Goal: Book appointment/travel/reservation

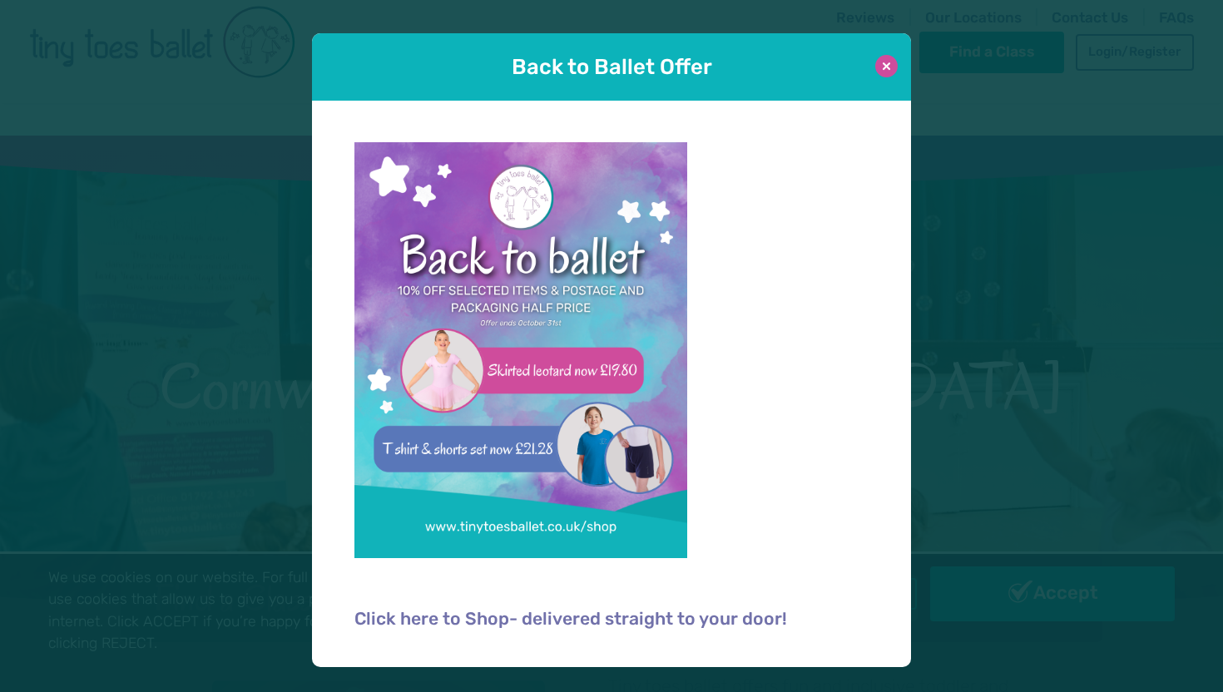
click at [887, 64] on button at bounding box center [886, 66] width 22 height 22
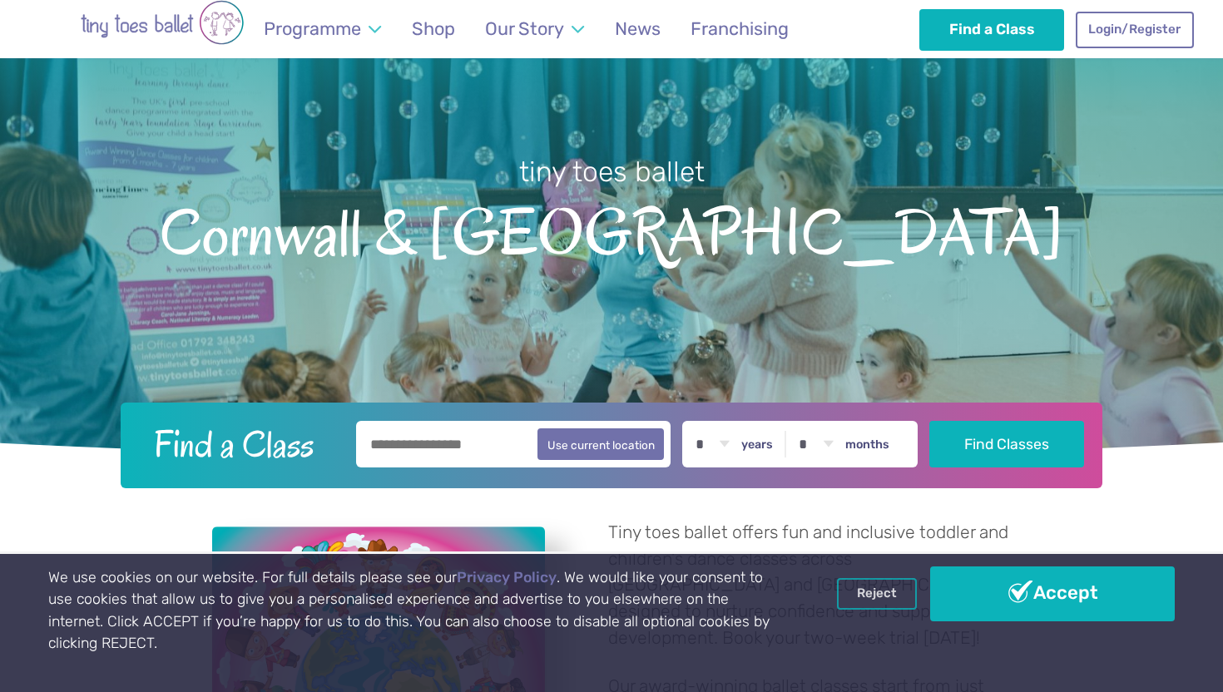
scroll to position [155, 0]
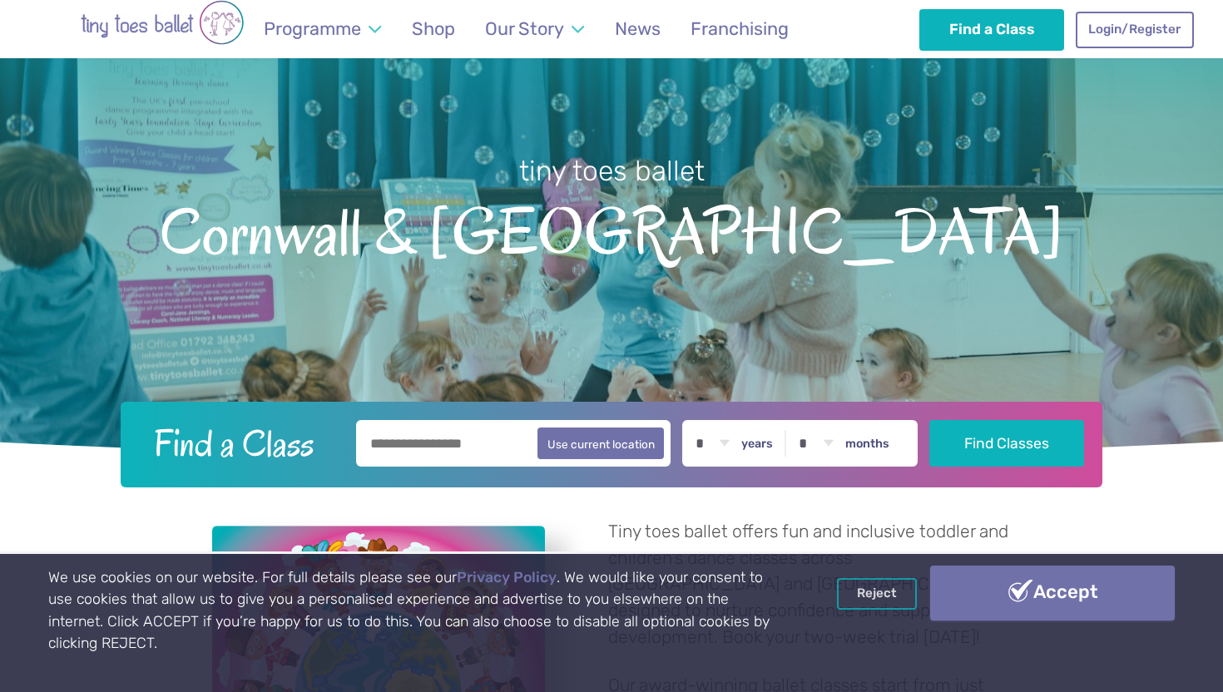
click at [1056, 595] on link "Accept" at bounding box center [1052, 593] width 245 height 55
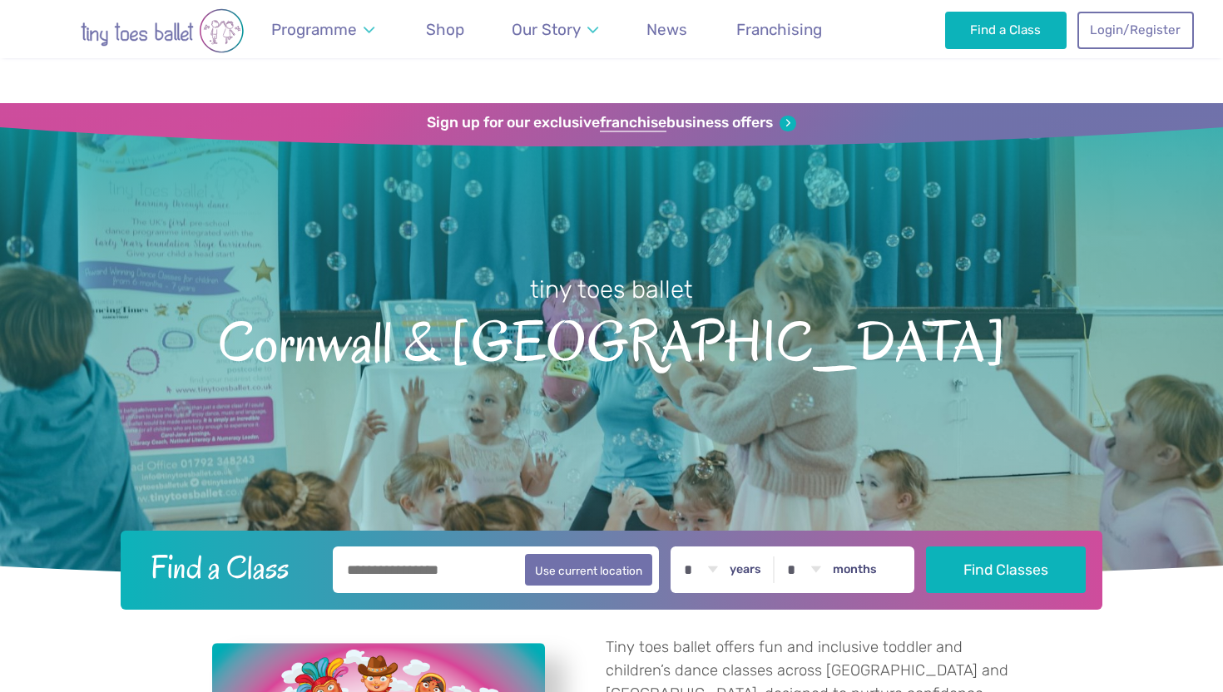
scroll to position [152, 0]
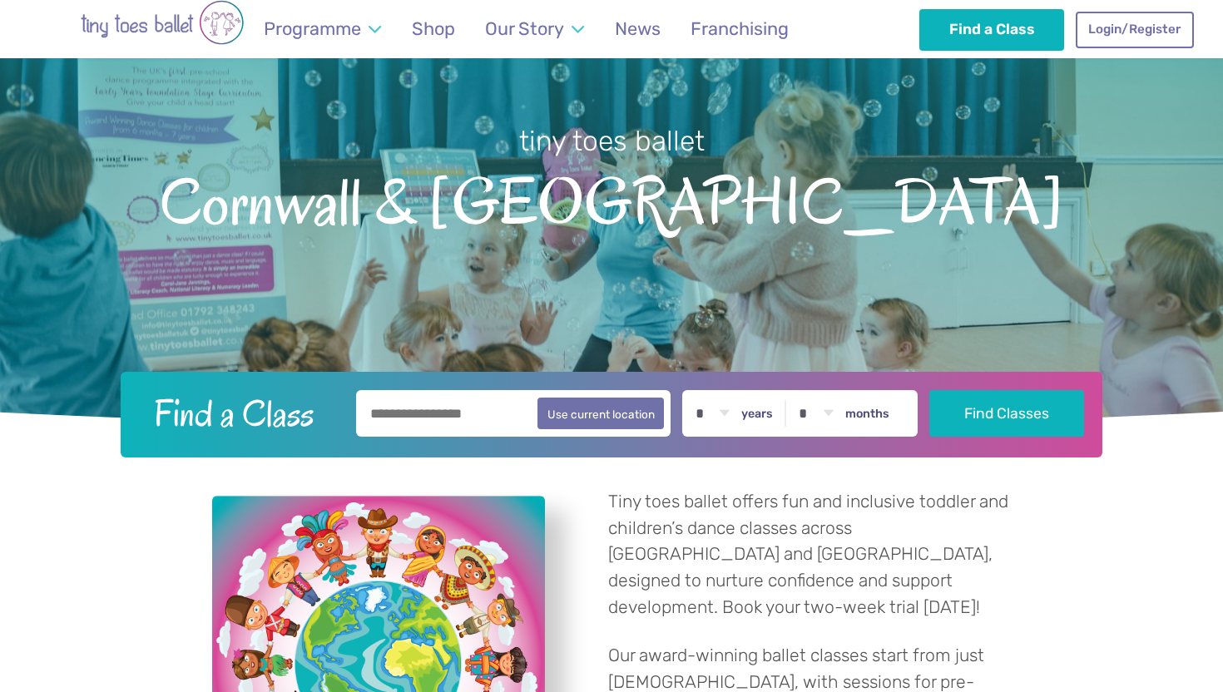
click at [444, 403] on input "text" at bounding box center [513, 413] width 315 height 47
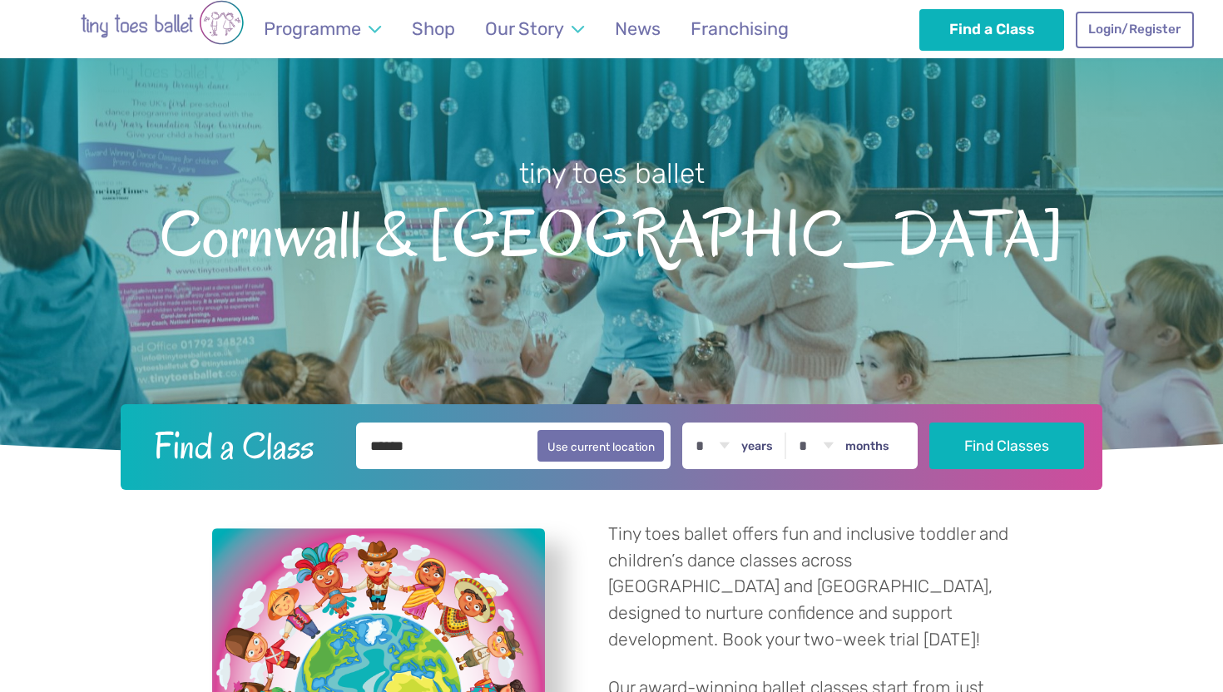
type input "******"
click at [720, 423] on select "* * * * * * * * * * ** ** **" at bounding box center [712, 446] width 52 height 47
select select "*"
click at [690, 423] on select "* * * * * * * * * * ** ** **" at bounding box center [712, 446] width 52 height 47
click at [824, 423] on select "* * * * * * * * * * ** **" at bounding box center [816, 446] width 52 height 47
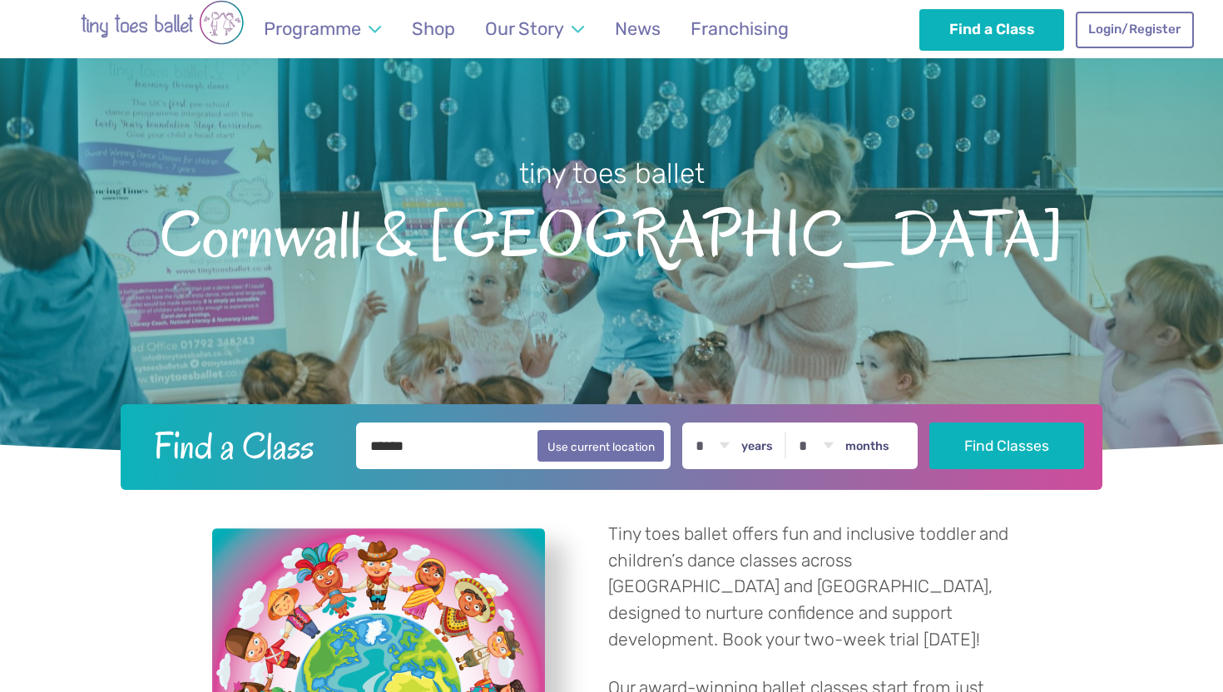
select select "*"
click at [794, 423] on select "* * * * * * * * * * ** **" at bounding box center [816, 446] width 52 height 47
click at [969, 422] on button "Find Classes" at bounding box center [1006, 445] width 155 height 47
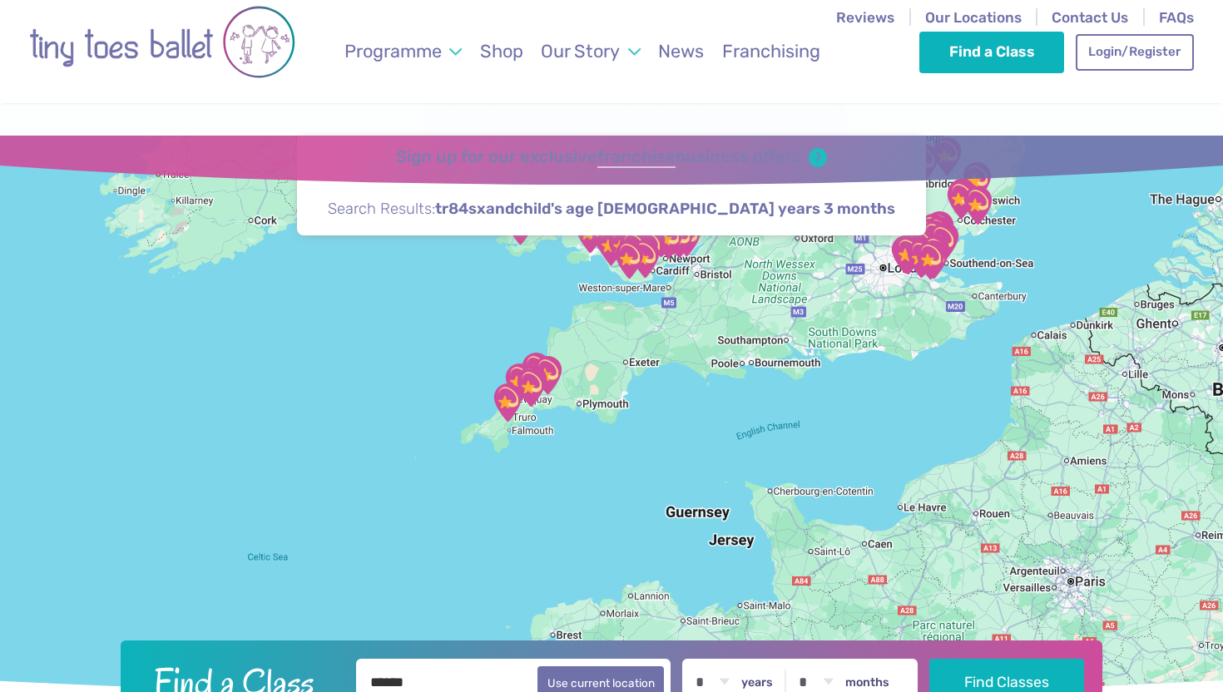
drag, startPoint x: 645, startPoint y: 484, endPoint x: 685, endPoint y: 146, distance: 341.0
click at [685, 146] on div "Find a Class ← Move left → Move right ↑ Move up ↓ Move down + Zoom in - Zoom ou…" at bounding box center [611, 419] width 1223 height 567
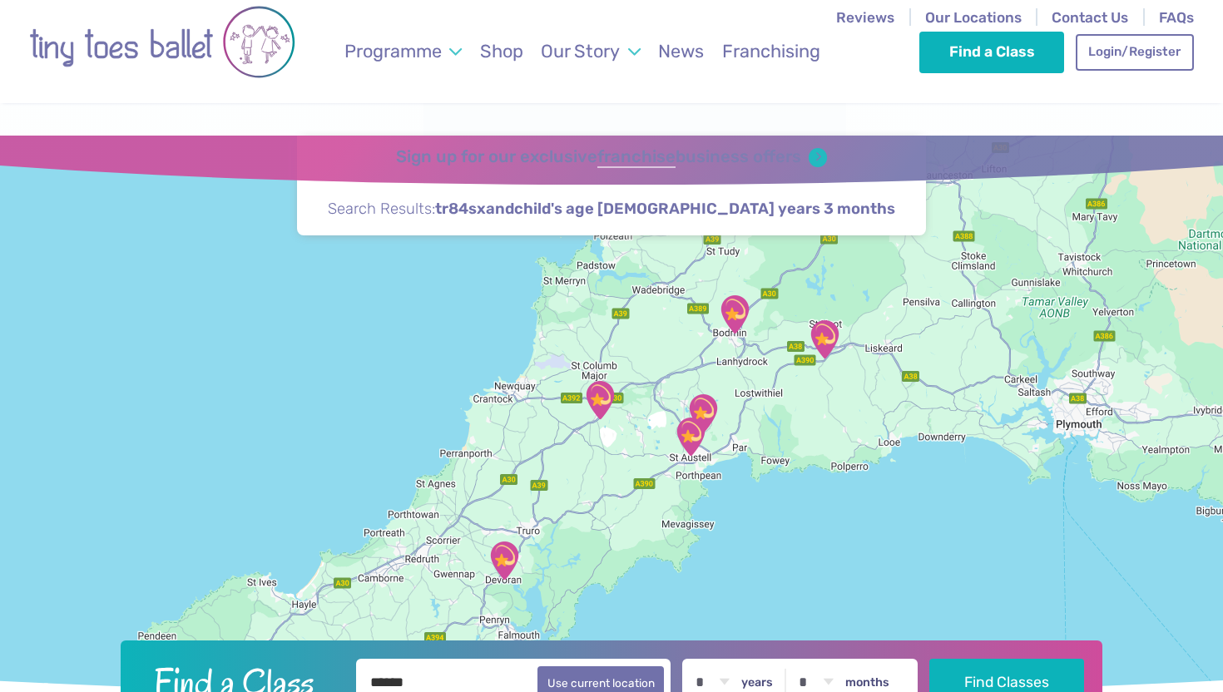
click at [597, 379] on img "Fraddon Village Hall" at bounding box center [600, 400] width 42 height 42
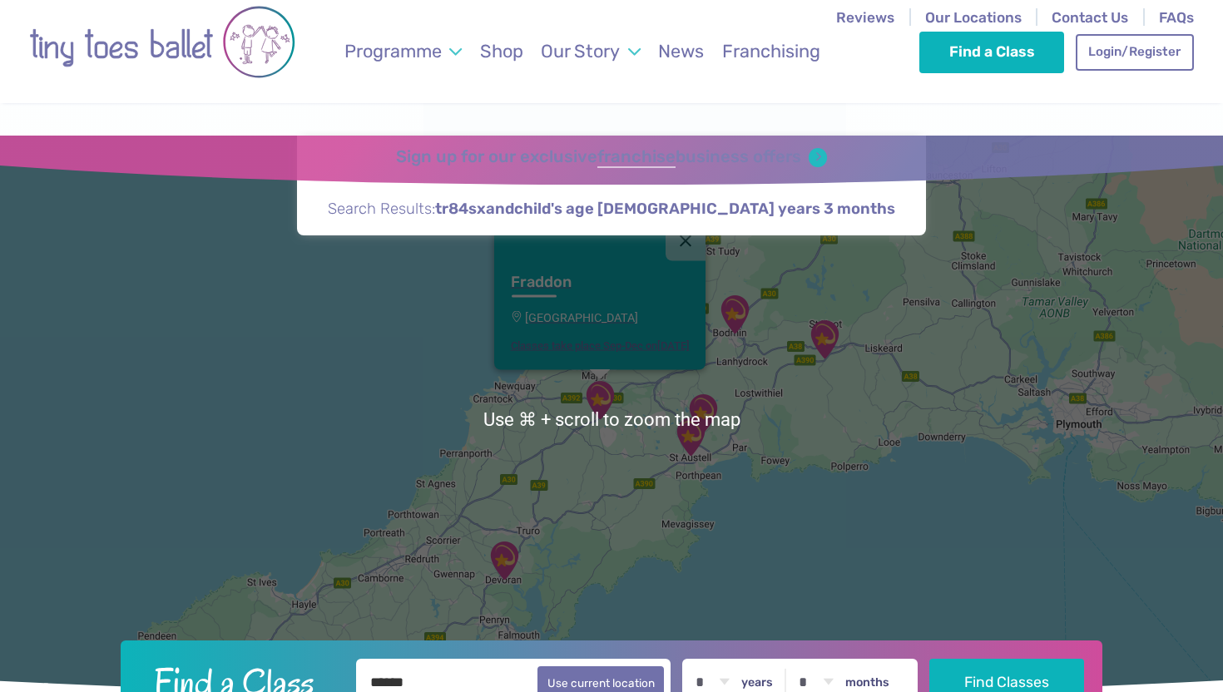
click at [692, 270] on link "Fraddon Fraddon Village Hall Classes take place Sep-Dec on Tuesday" at bounding box center [599, 314] width 211 height 109
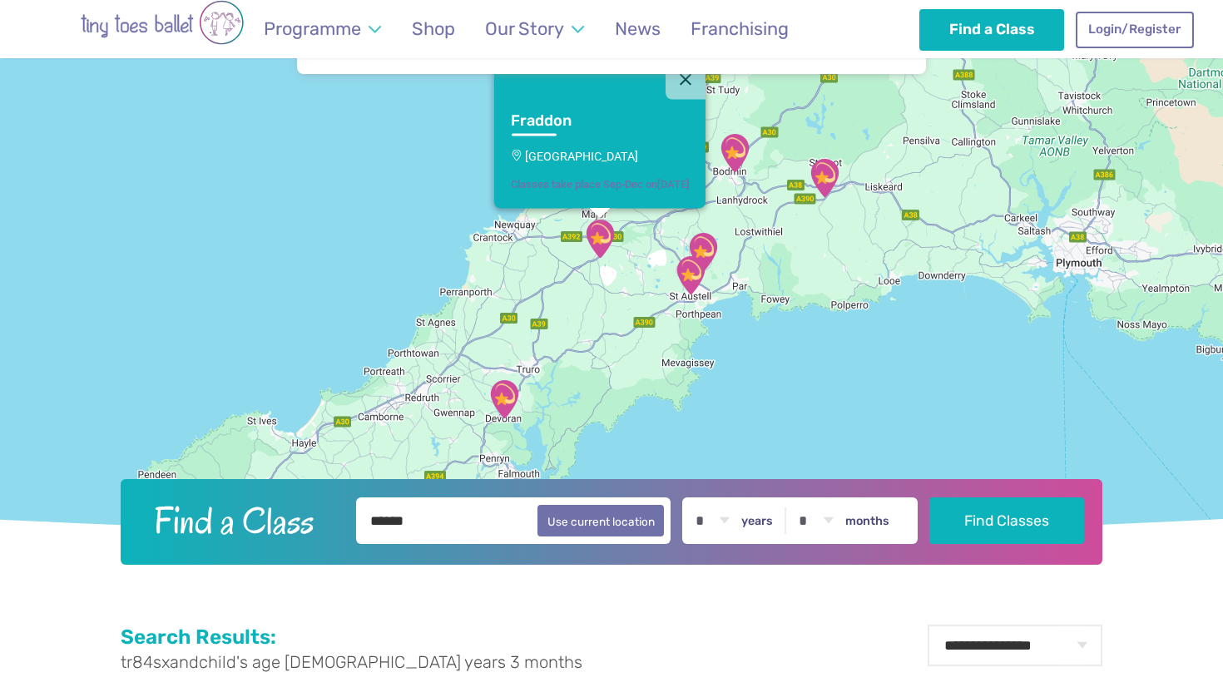
scroll to position [159, 0]
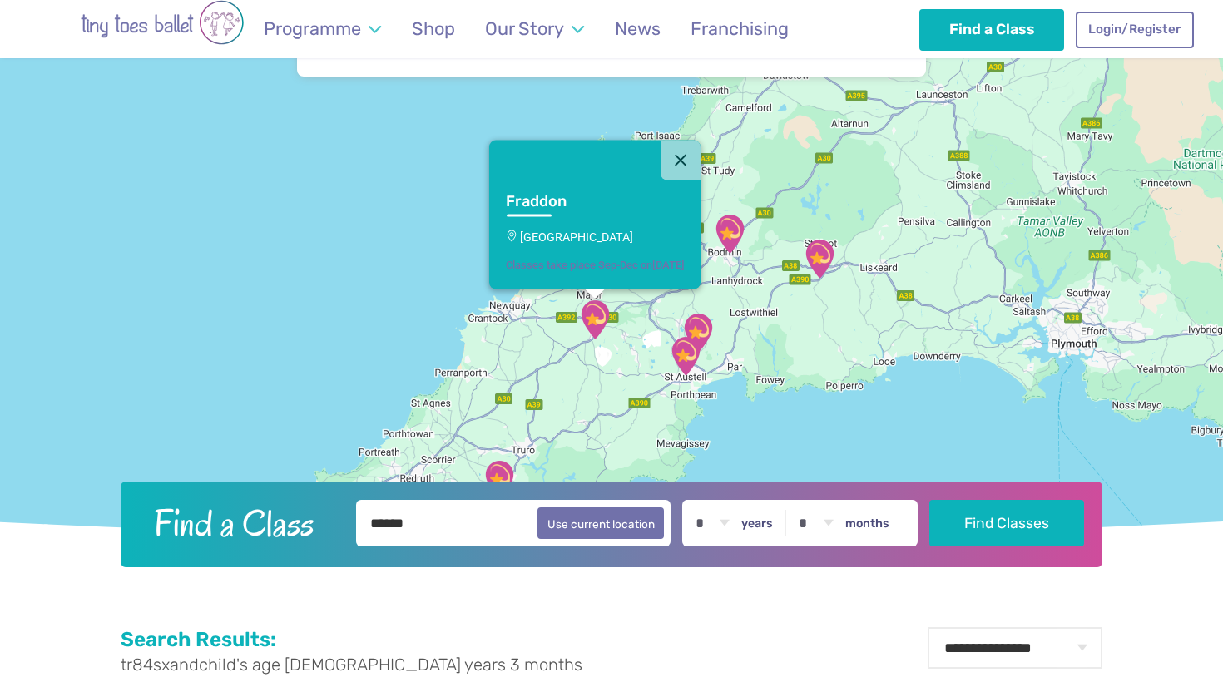
drag, startPoint x: 631, startPoint y: 209, endPoint x: 626, endPoint y: 289, distance: 80.0
click at [626, 289] on div "Fraddon Fraddon Village Hall Classes take place Sep-Dec on Tuesday" at bounding box center [611, 260] width 1223 height 567
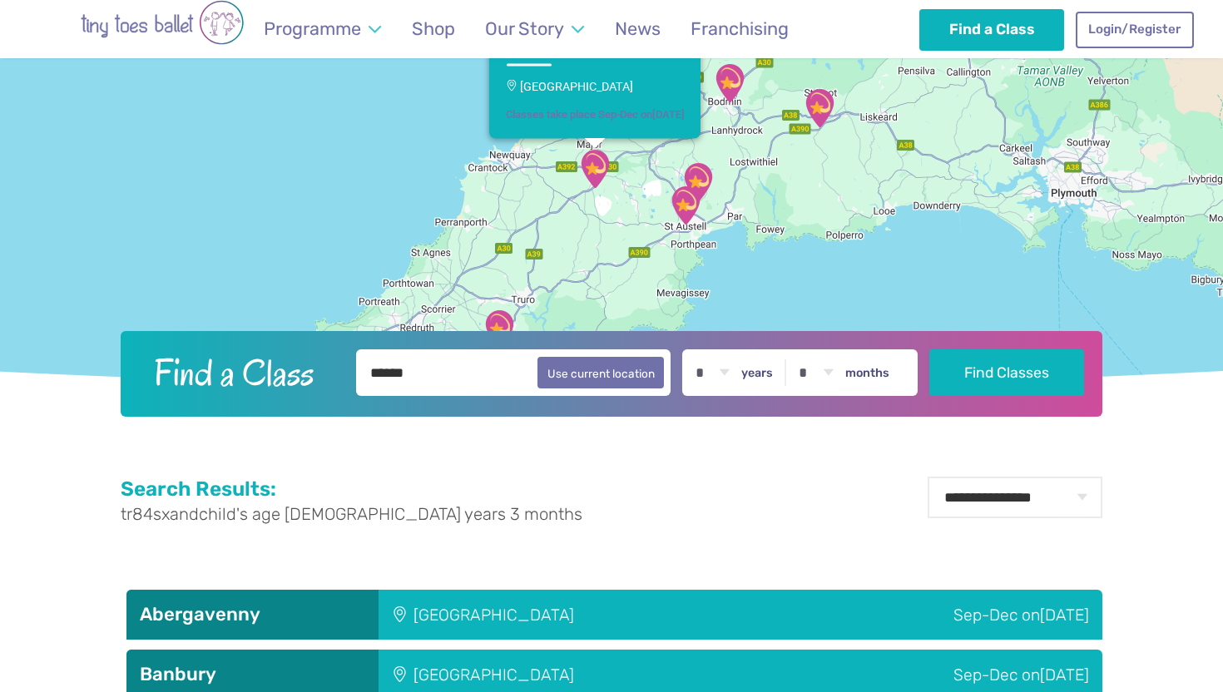
scroll to position [0, 0]
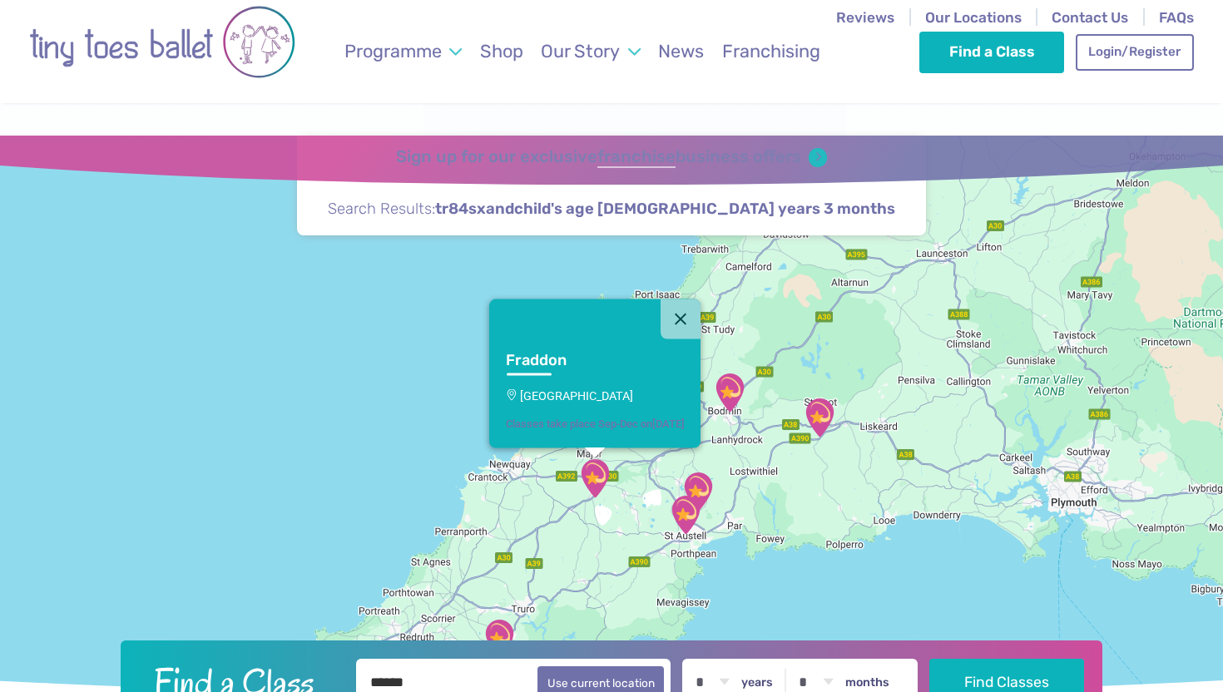
click at [687, 494] on img "St Austell Leisure Centre" at bounding box center [686, 515] width 42 height 42
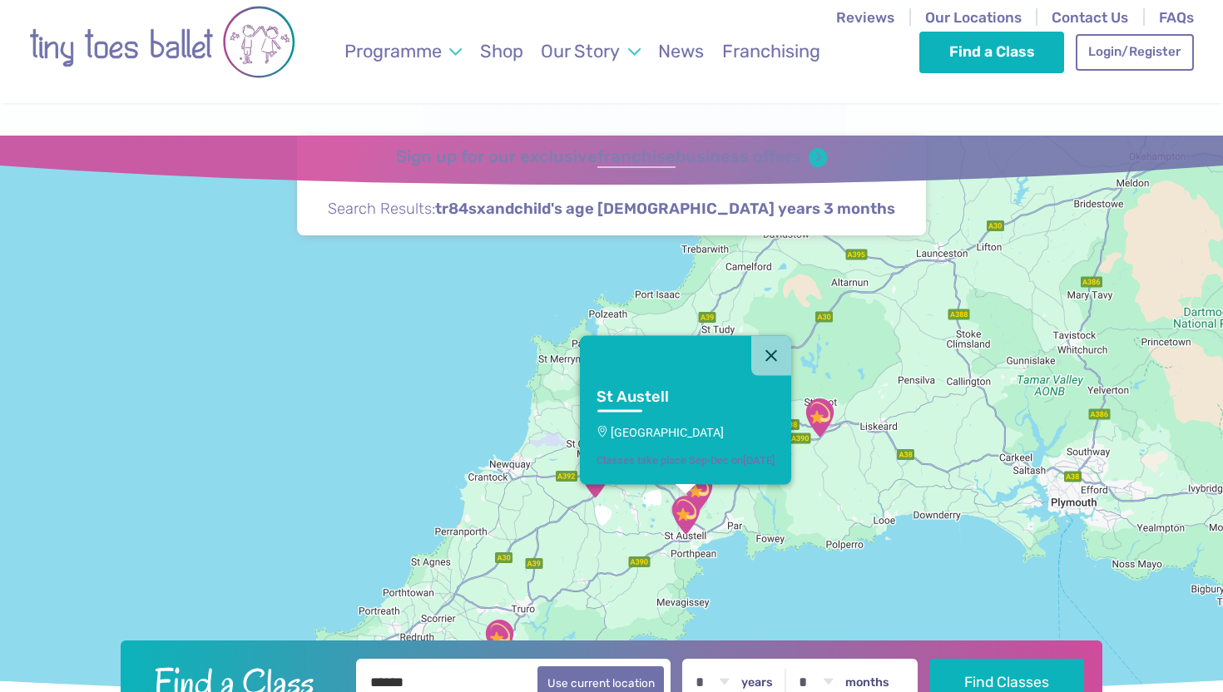
click at [706, 471] on img "Trethurgy" at bounding box center [698, 492] width 42 height 42
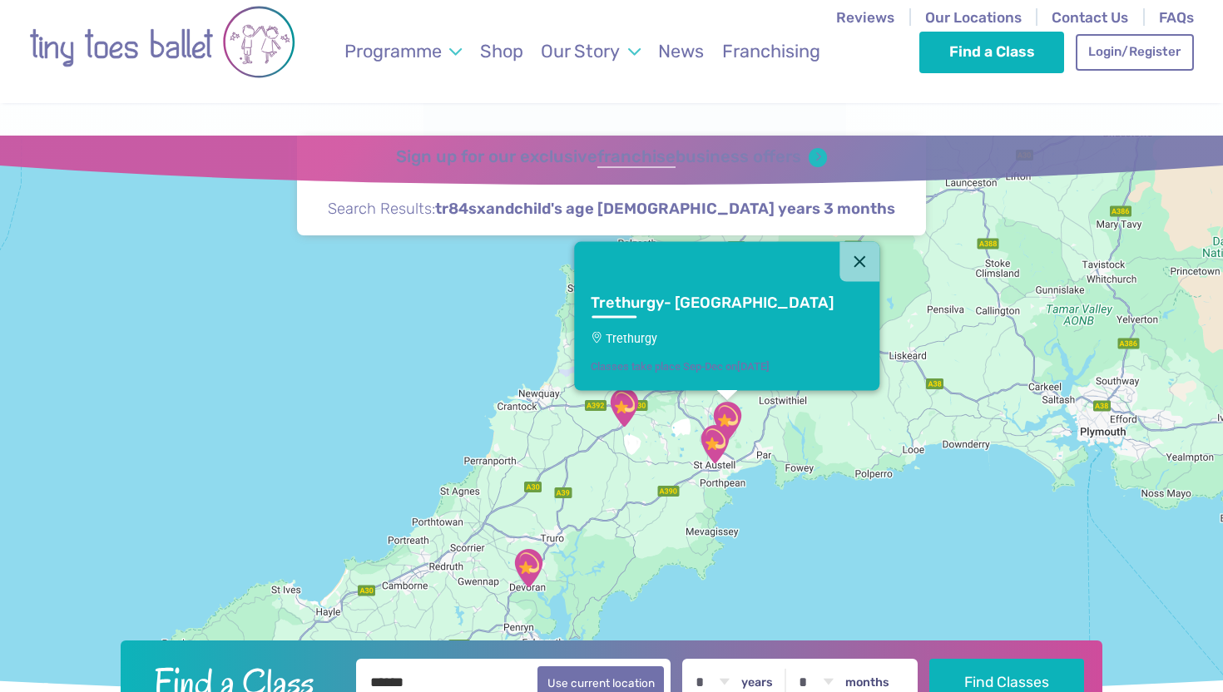
drag, startPoint x: 618, startPoint y: 517, endPoint x: 656, endPoint y: 421, distance: 102.7
click at [656, 421] on div "Trethurgy- St Austell Trethurgy Classes take place Sep-Dec on Thursday" at bounding box center [611, 419] width 1223 height 567
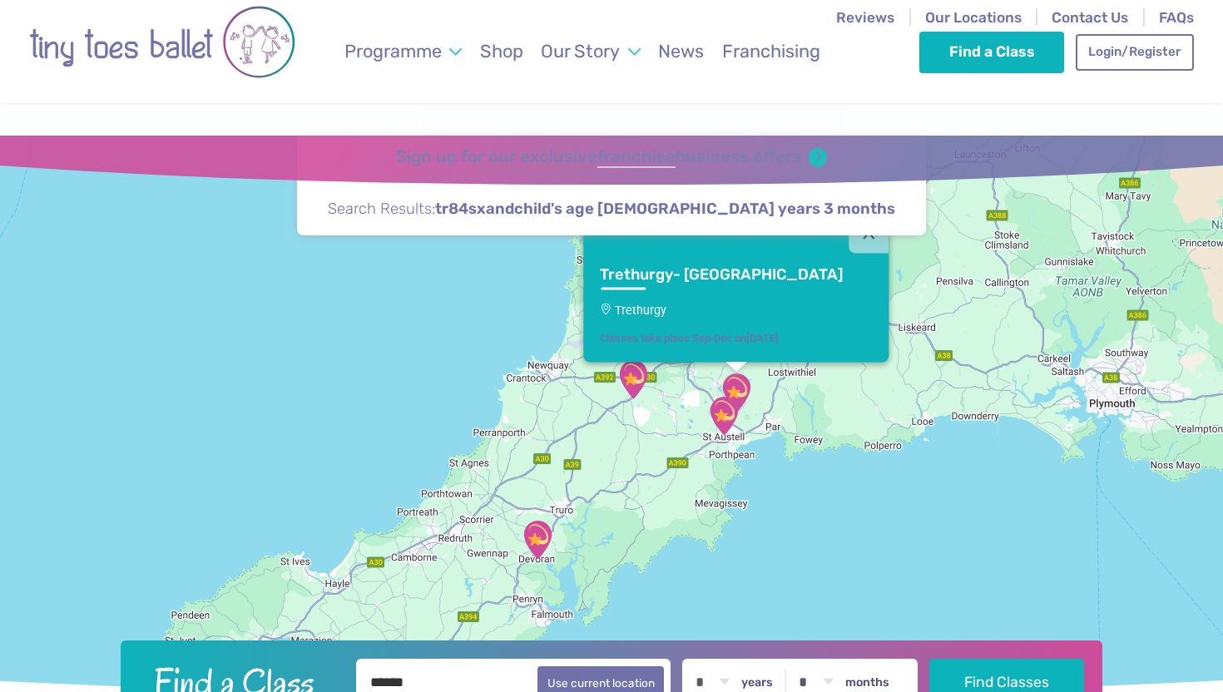
click at [542, 519] on img "Devoran Village Hall" at bounding box center [538, 540] width 42 height 42
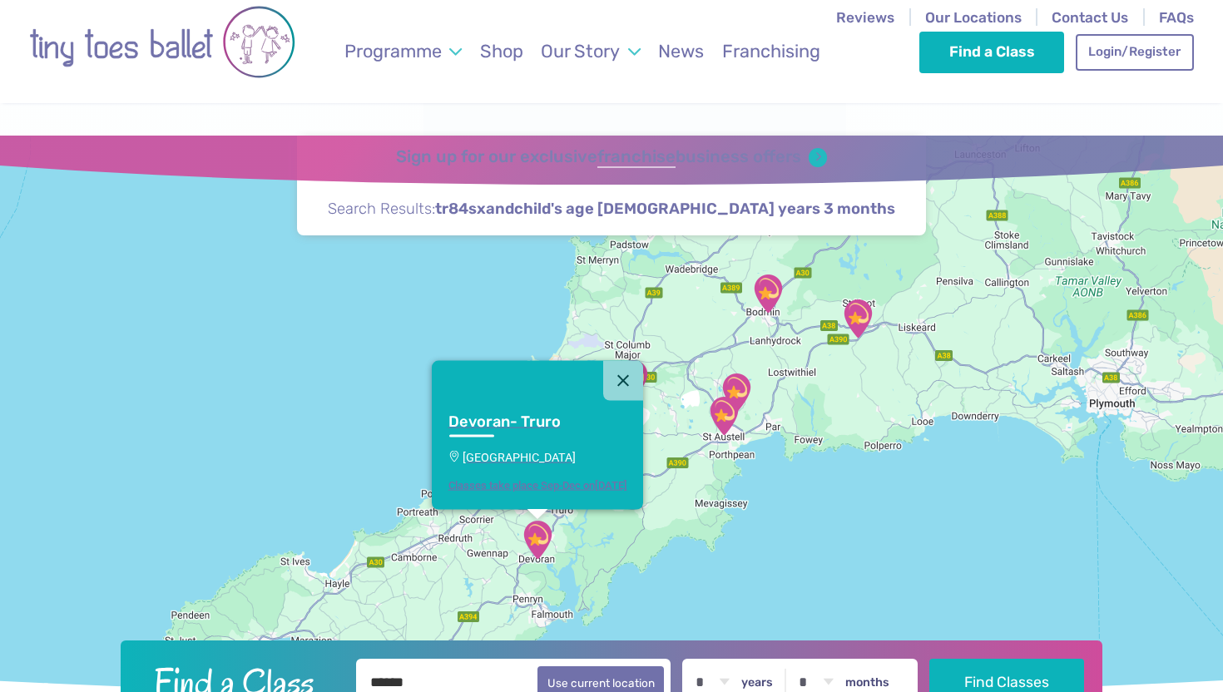
click at [569, 450] on p "[GEOGRAPHIC_DATA]" at bounding box center [537, 456] width 179 height 13
click at [720, 395] on img "St Austell Leisure Centre" at bounding box center [724, 416] width 42 height 42
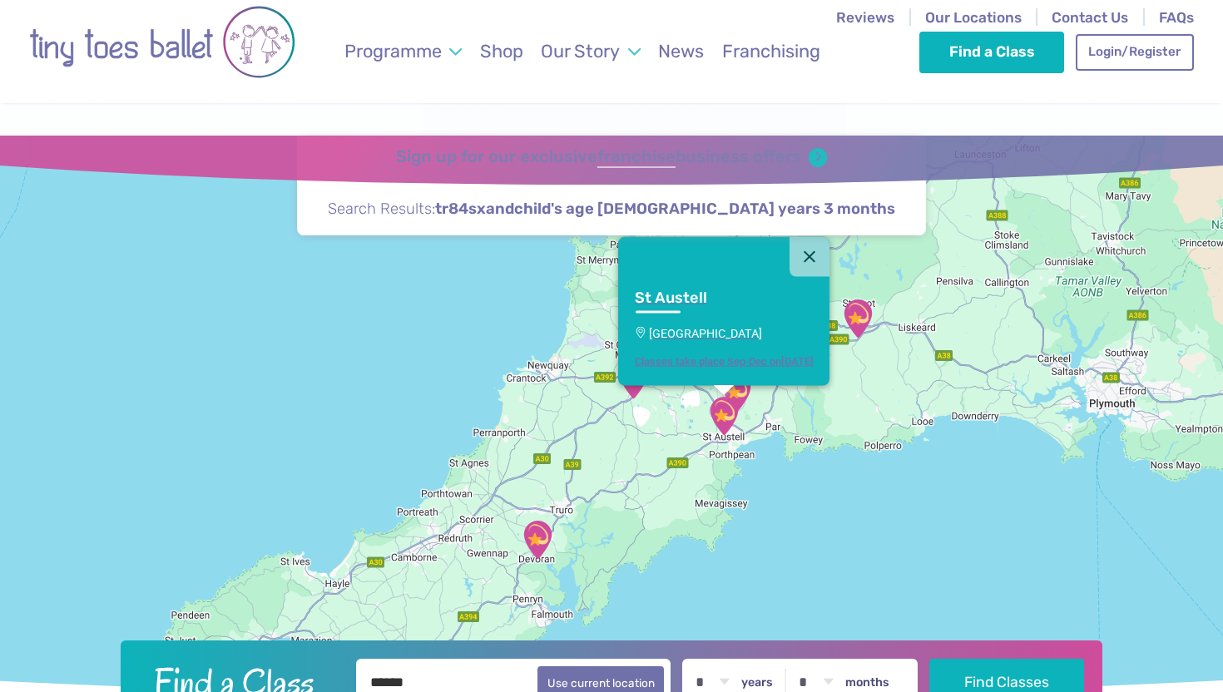
click at [726, 354] on div "Classes take place Sep-Dec on Sunday" at bounding box center [724, 360] width 179 height 12
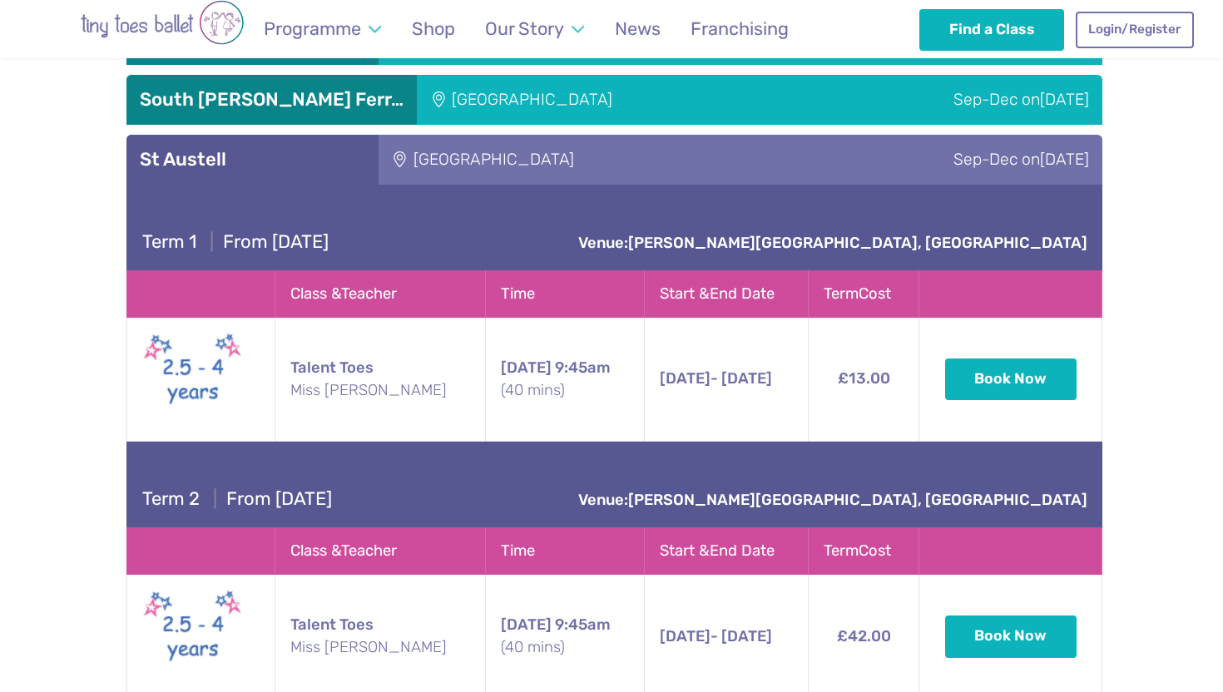
scroll to position [5999, 0]
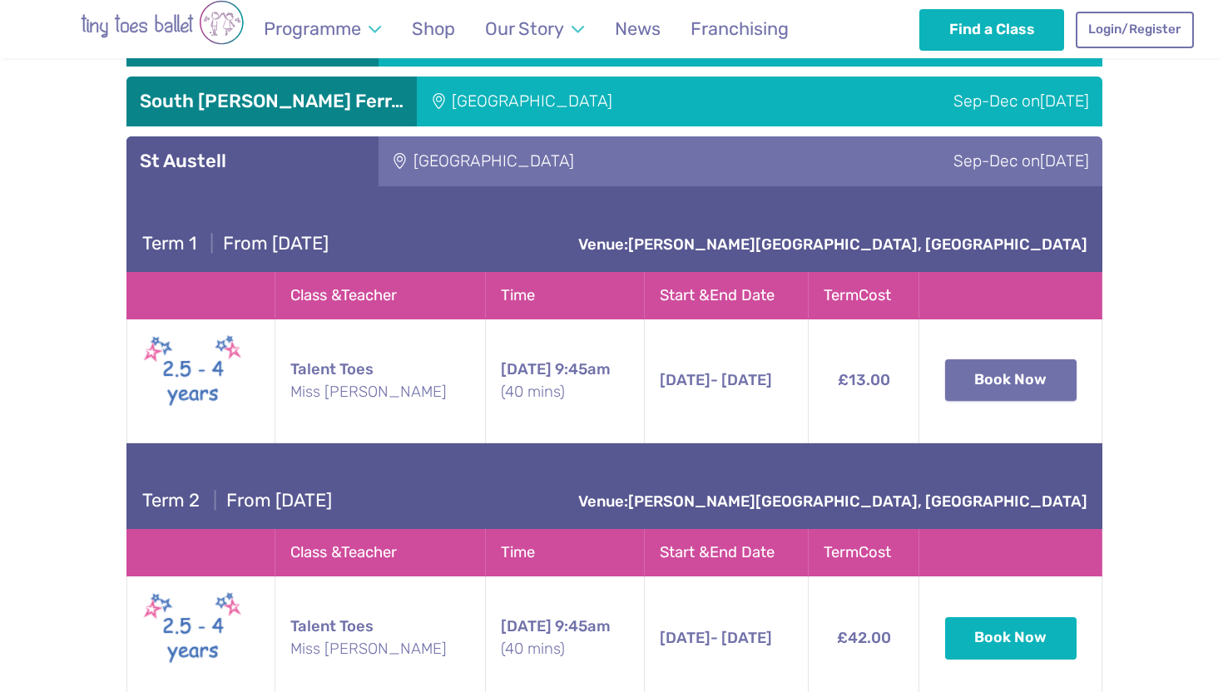
click at [1015, 359] on button "Book Now" at bounding box center [1010, 380] width 131 height 42
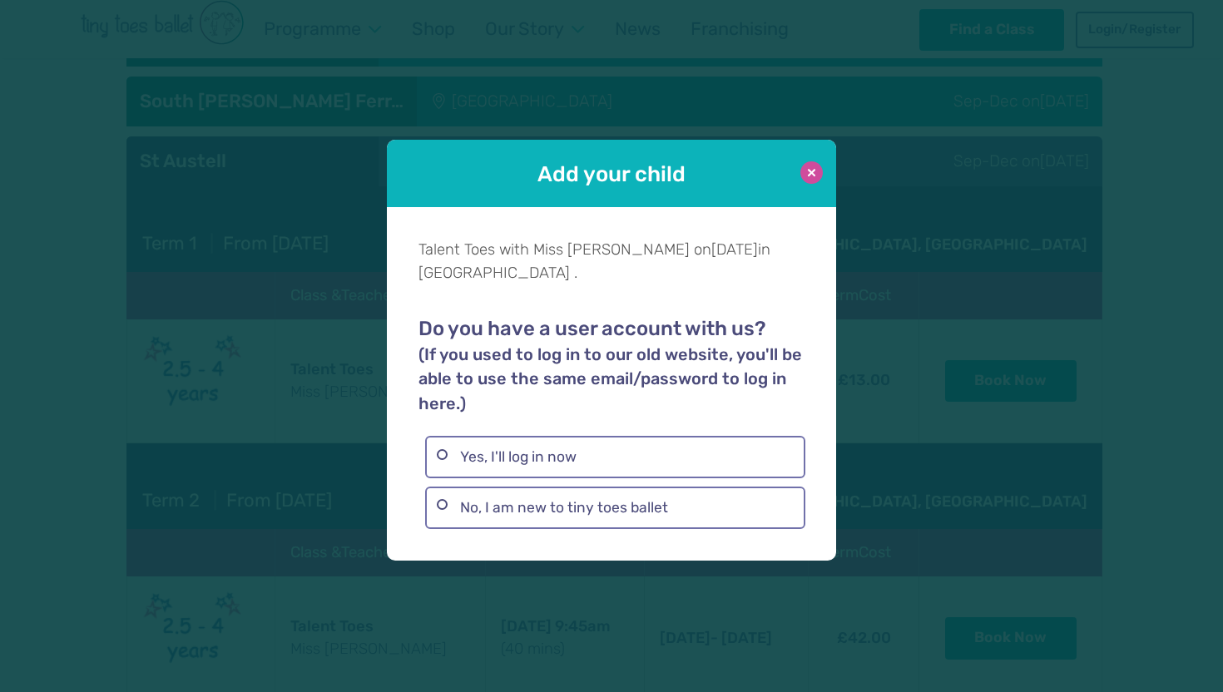
click at [813, 184] on button at bounding box center [811, 172] width 22 height 22
